Goal: Task Accomplishment & Management: Complete application form

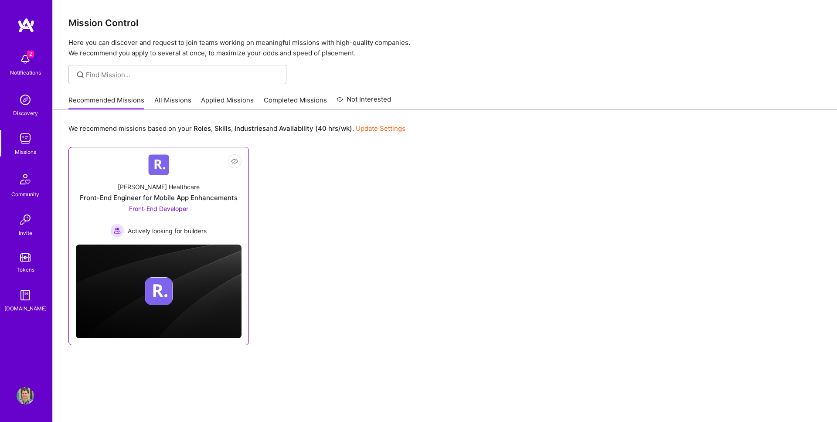
click at [141, 201] on div "Front-End Engineer for Mobile App Enhancements" at bounding box center [159, 197] width 158 height 9
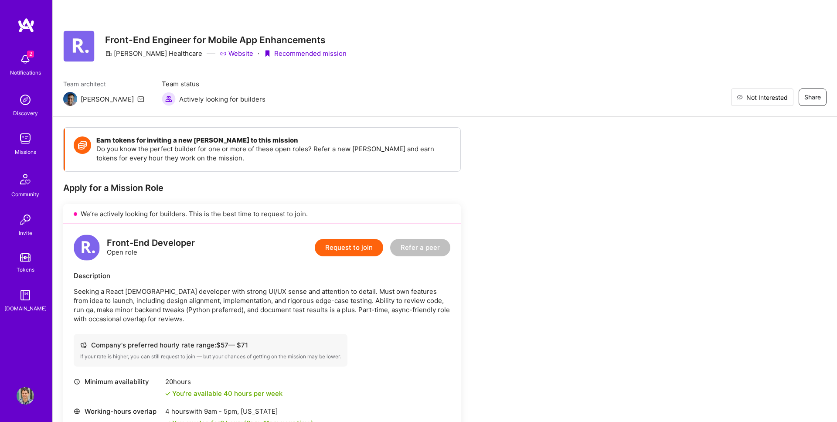
click at [776, 98] on span "Not Interested" at bounding box center [766, 97] width 41 height 9
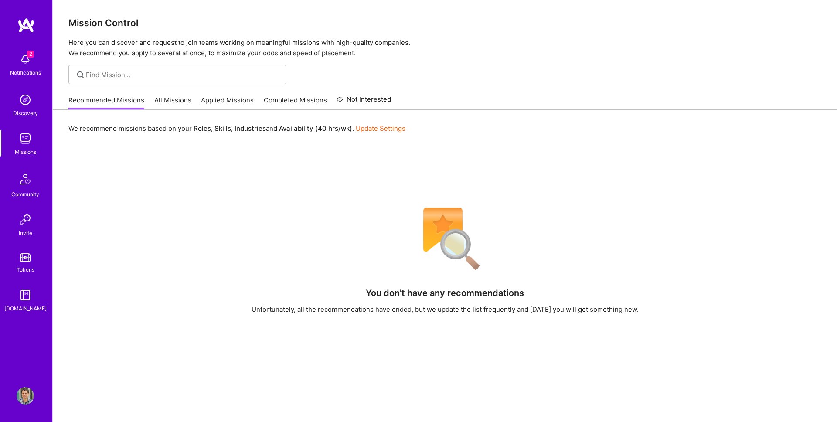
click at [166, 106] on link "All Missions" at bounding box center [172, 102] width 37 height 14
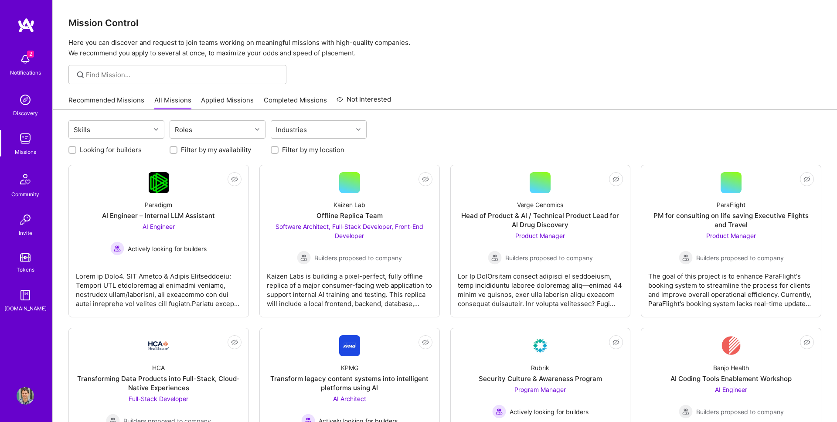
click at [230, 105] on link "Applied Missions" at bounding box center [227, 102] width 53 height 14
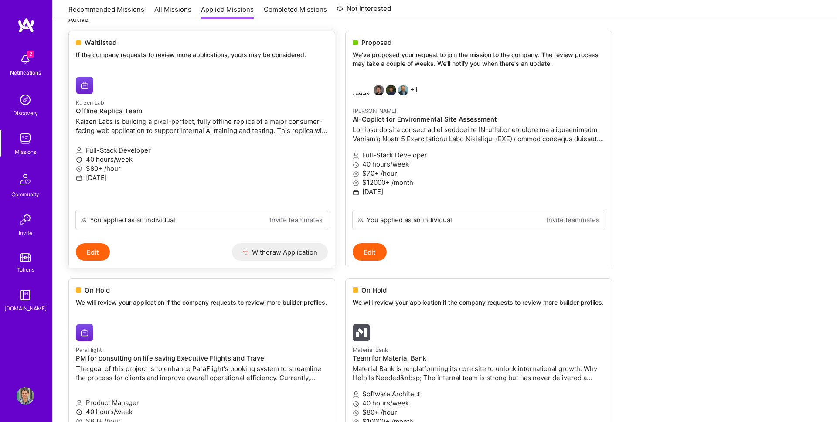
scroll to position [111, 0]
click at [394, 131] on p at bounding box center [478, 135] width 252 height 18
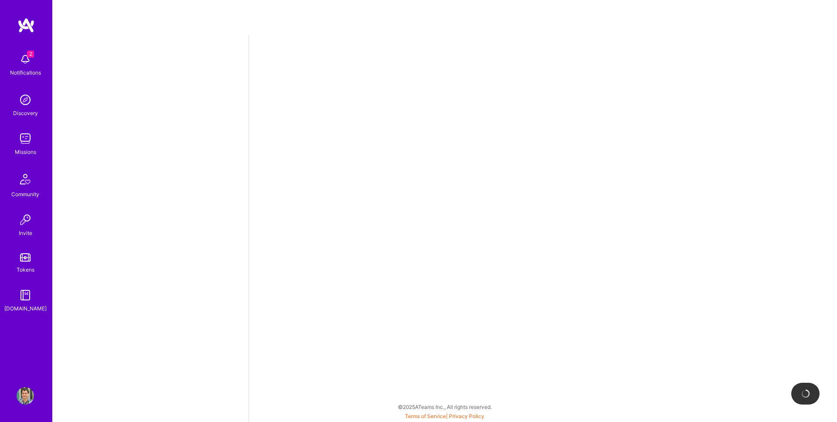
select select "AD"
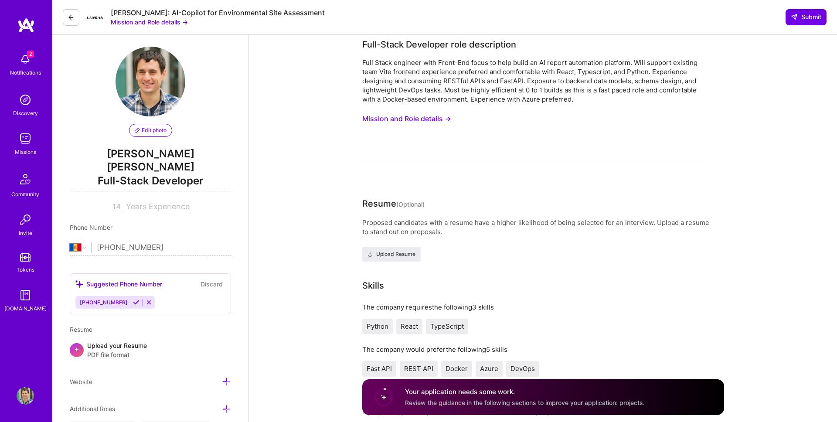
scroll to position [9, 0]
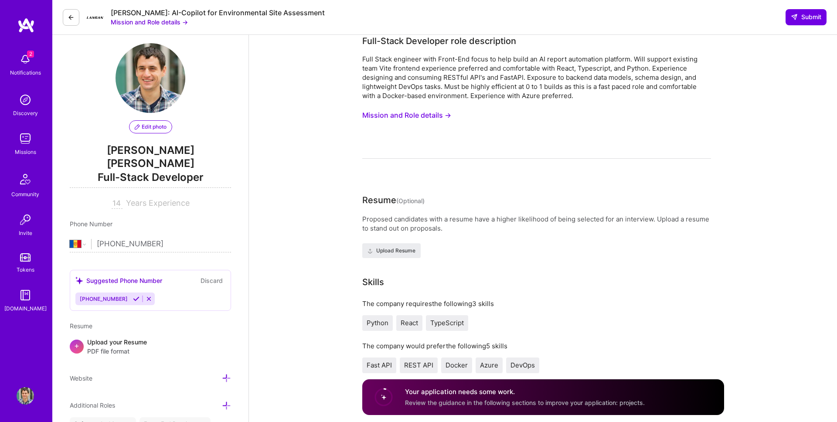
click at [396, 110] on button "Mission and Role details →" at bounding box center [406, 115] width 89 height 16
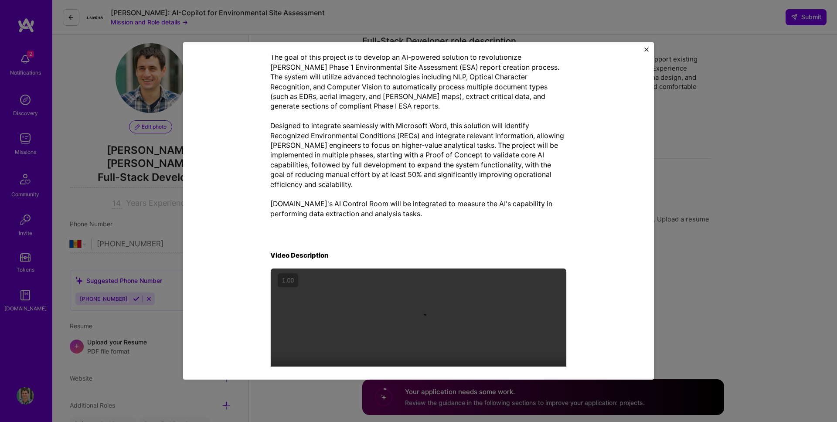
scroll to position [263, 0]
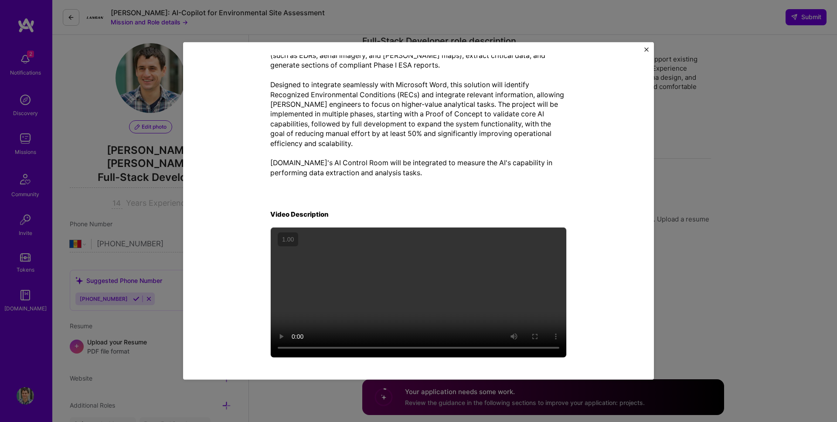
click at [647, 47] on img "Close" at bounding box center [646, 49] width 4 height 4
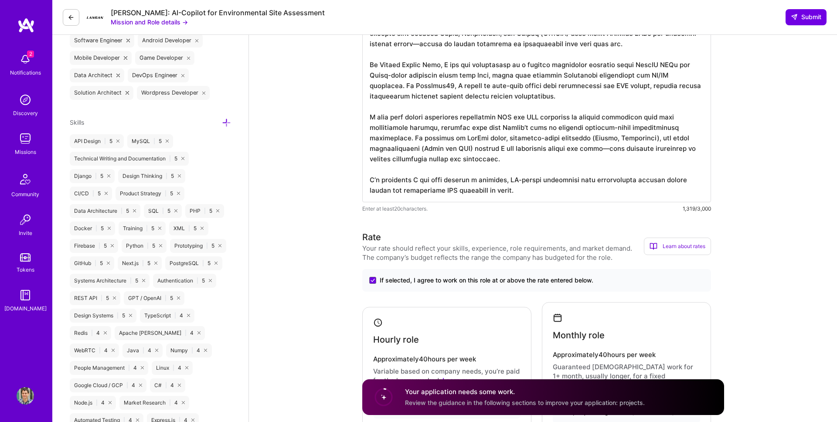
scroll to position [448, 0]
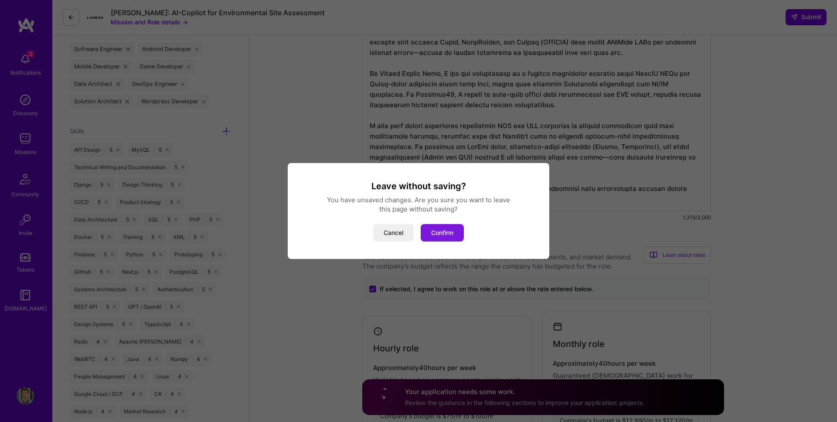
scroll to position [435, 0]
click at [453, 237] on button "Confirm" at bounding box center [441, 232] width 43 height 17
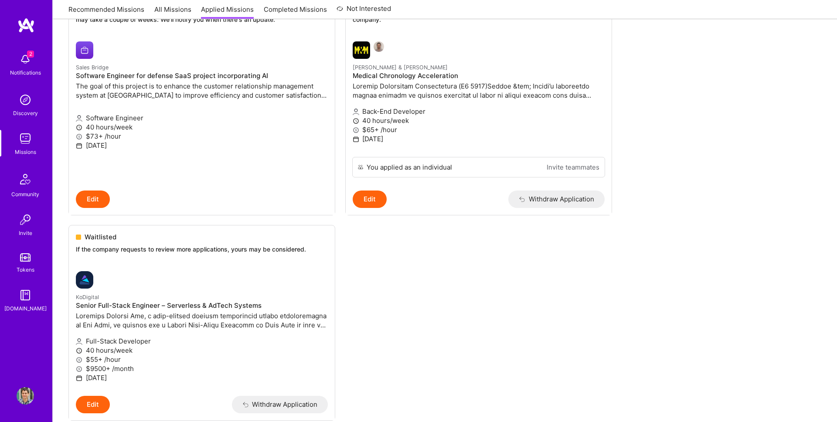
scroll to position [1367, 0]
